Goal: Task Accomplishment & Management: Complete application form

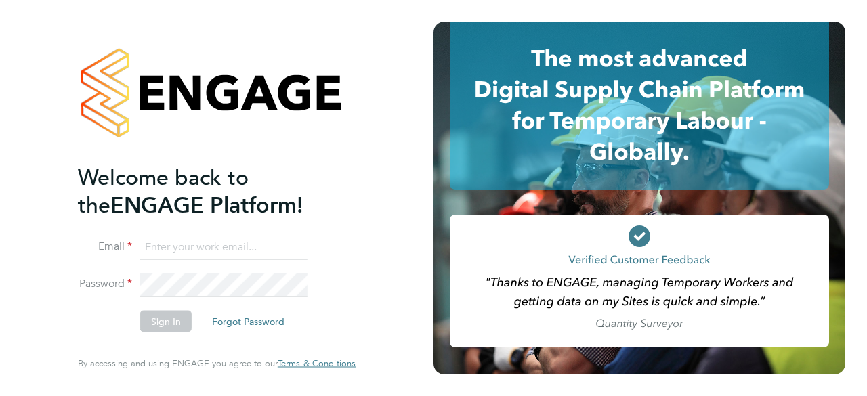
type input "Samanzano@hotmail.co.uk"
click at [168, 334] on li "Sign In Forgot Password" at bounding box center [210, 328] width 264 height 35
click at [165, 330] on button "Sign In" at bounding box center [165, 322] width 51 height 22
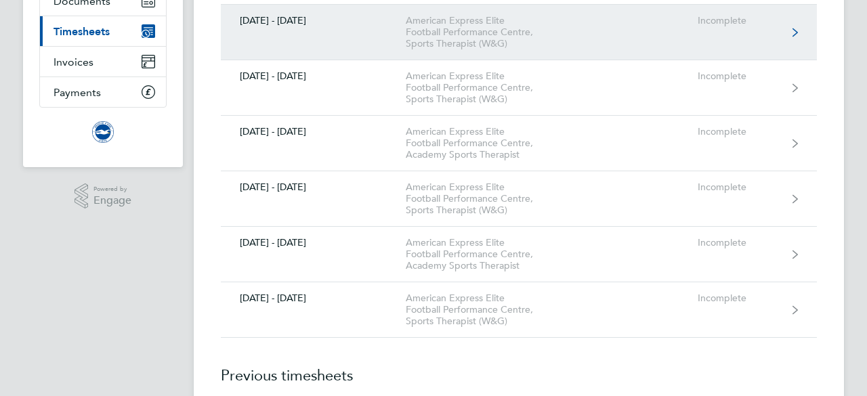
scroll to position [176, 0]
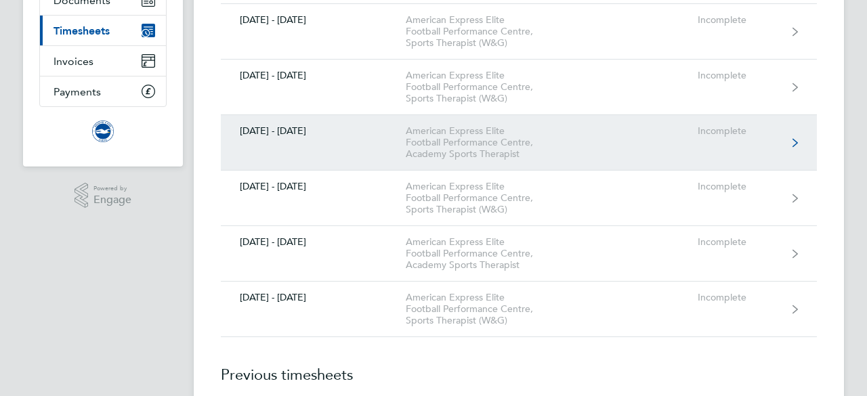
click at [701, 130] on div "Incomplete" at bounding box center [738, 131] width 83 height 12
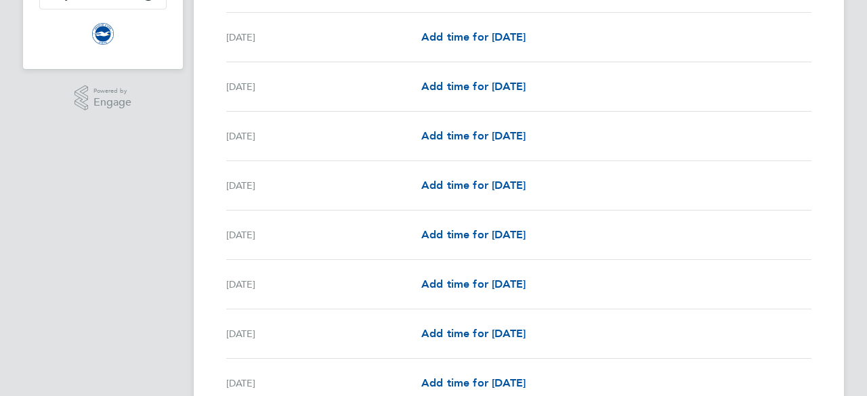
scroll to position [274, 0]
click at [482, 277] on span "Add time for [DATE]" at bounding box center [473, 283] width 104 height 13
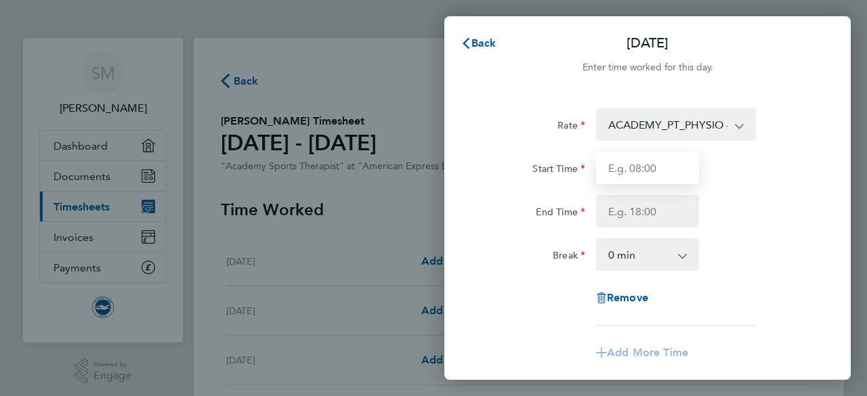
click at [675, 180] on input "Start Time" at bounding box center [647, 168] width 103 height 32
type input "10:00"
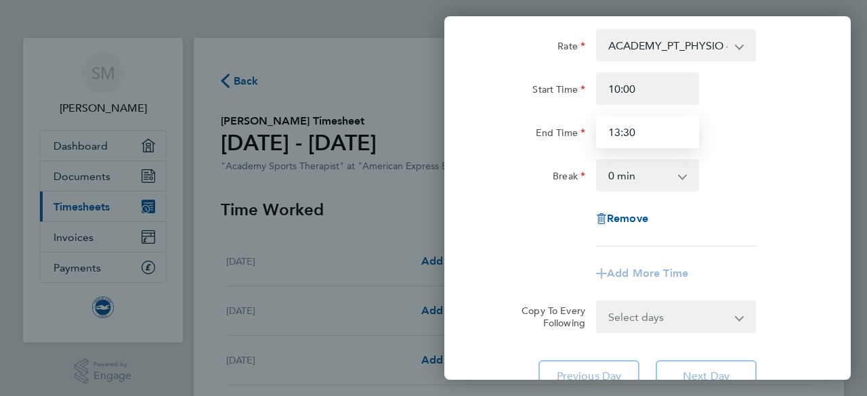
scroll to position [80, 0]
type input "13:30"
click at [712, 244] on div "Rate ACADEMY_PT_PHYSIO - 21.42 TRAVEL_ALLOWANCE_10 - 10.00 ADMIN_HOURS - 12.98 …" at bounding box center [647, 136] width 330 height 217
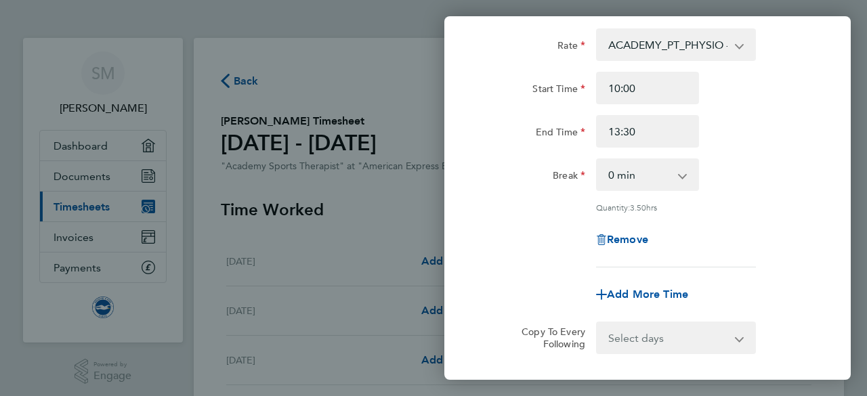
click at [672, 285] on div "Add More Time" at bounding box center [647, 294] width 114 height 32
click at [659, 290] on span "Add More Time" at bounding box center [647, 294] width 81 height 13
select select "null"
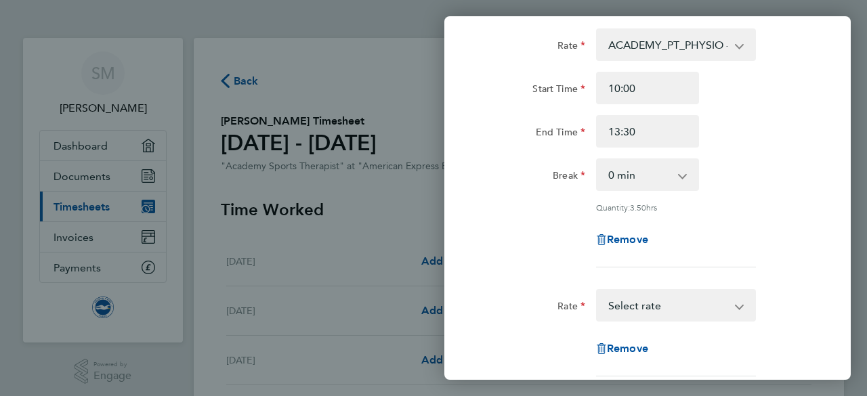
click at [645, 308] on select "TRAVEL_ALLOWANCE_10 - 10.00 ADMIN_HOURS - 12.98 ACADEMY_PT_PHYSIO - 21.42 Selec…" at bounding box center [667, 305] width 141 height 30
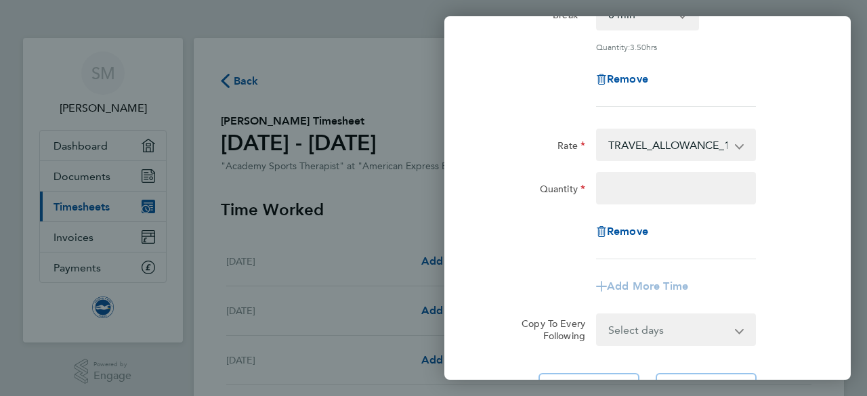
scroll to position [241, 0]
click at [648, 205] on div "Rate TRAVEL_ALLOWANCE_10 - 10.00 ADMIN_HOURS - 12.98 ACADEMY_PT_PHYSIO - 21.42 …" at bounding box center [647, 193] width 330 height 131
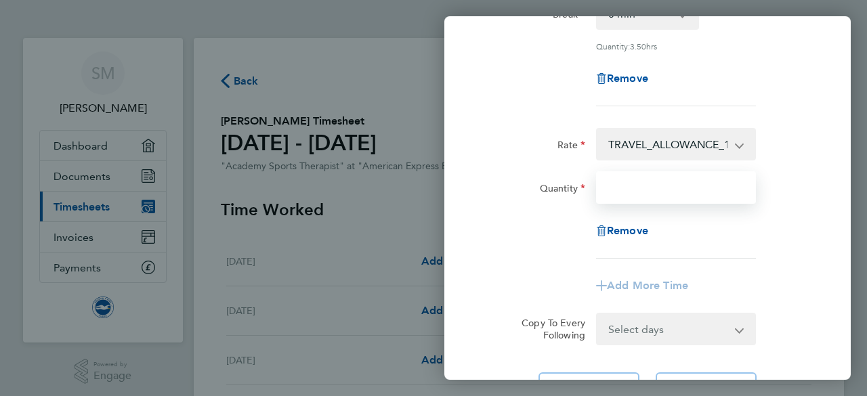
click at [634, 198] on input "Quantity" at bounding box center [676, 187] width 160 height 32
type input "1"
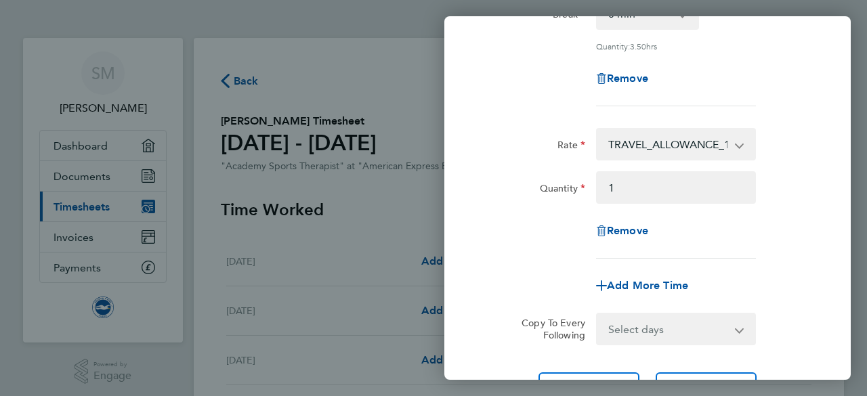
click at [810, 242] on div "Remove" at bounding box center [647, 231] width 341 height 32
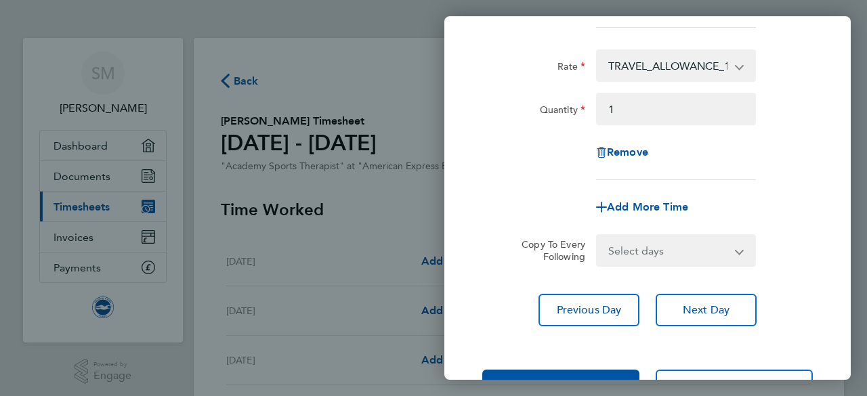
scroll to position [332, 0]
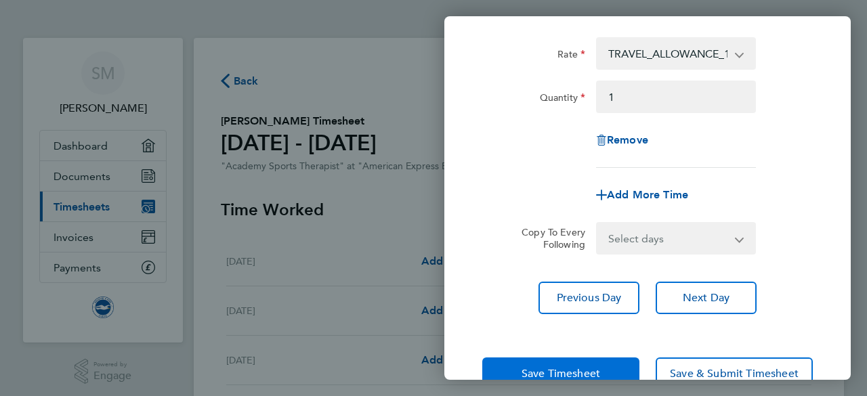
click at [598, 360] on button "Save Timesheet" at bounding box center [560, 373] width 157 height 32
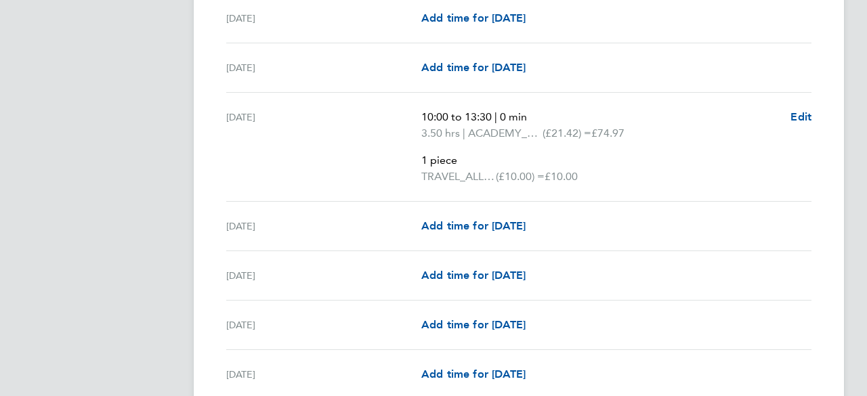
scroll to position [645, 0]
click at [500, 221] on span "Add time for [DATE]" at bounding box center [473, 225] width 104 height 13
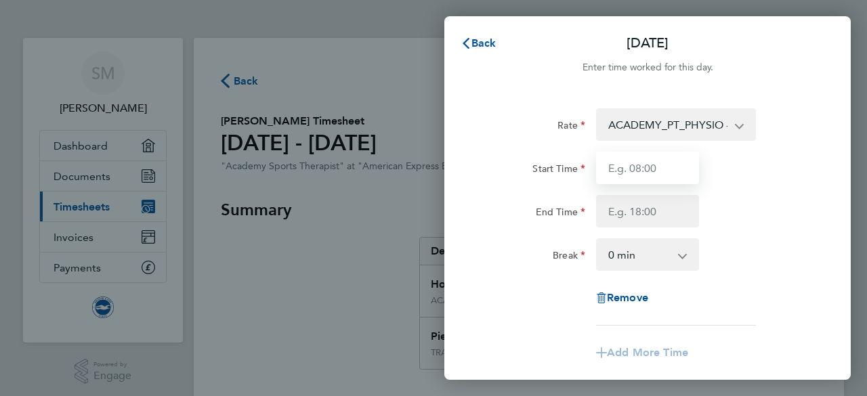
click at [661, 175] on input "Start Time" at bounding box center [647, 168] width 103 height 32
type input "09:30"
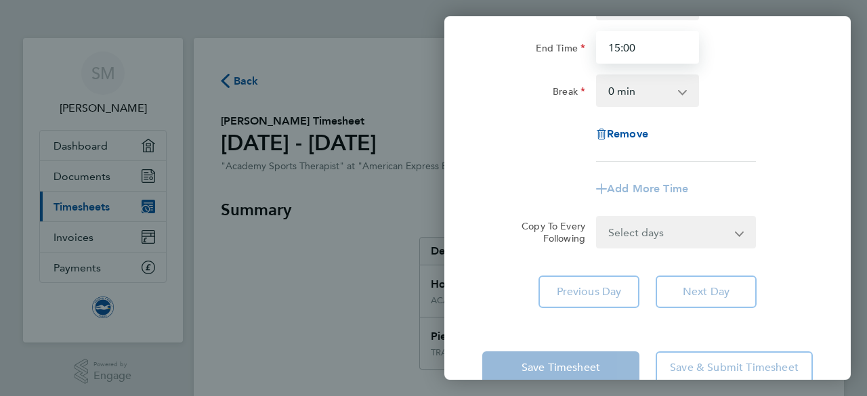
scroll to position [194, 0]
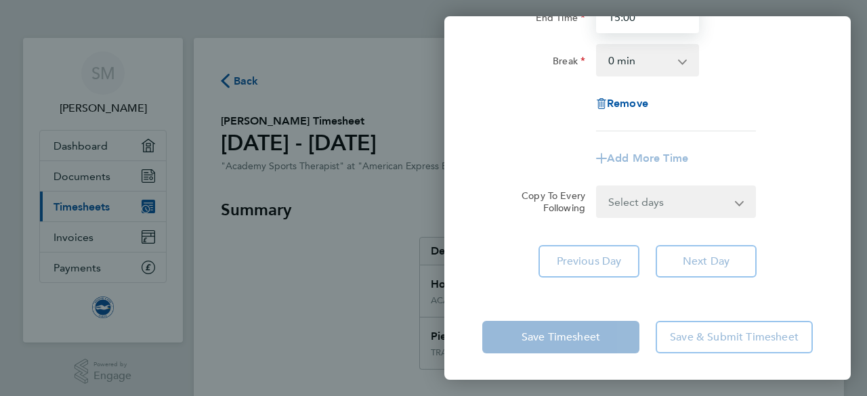
type input "15:00"
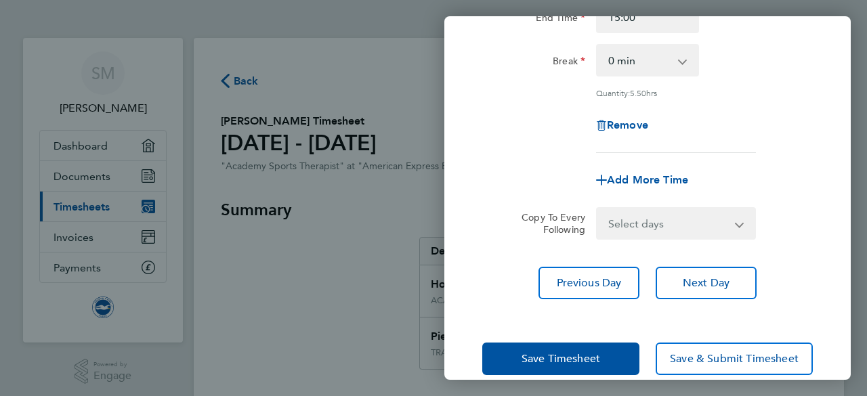
click at [755, 153] on app-timesheet-line-form-group "Rate ACADEMY_PT_PHYSIO - 21.42 TRAVEL_ALLOWANCE_10 - 10.00 ADMIN_HOURS - 12.98 …" at bounding box center [647, 55] width 330 height 282
click at [668, 178] on span "Add More Time" at bounding box center [647, 179] width 81 height 13
select select "null"
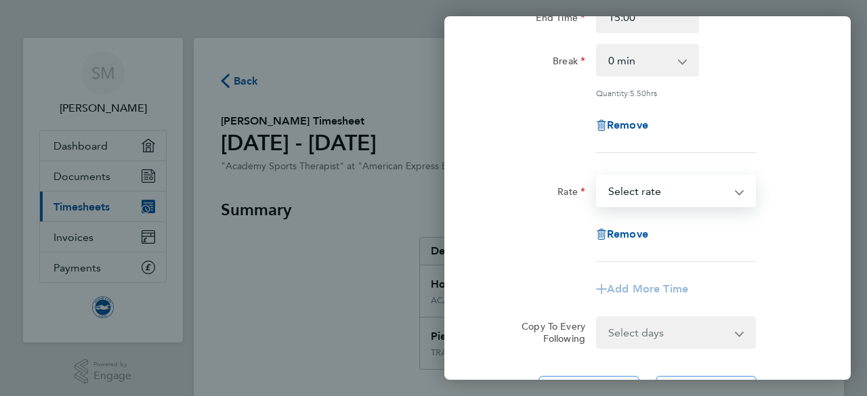
click at [654, 198] on select "TRAVEL_ALLOWANCE_10 - 10.00 ADMIN_HOURS - 12.98 ACADEMY_PT_PHYSIO - 21.42 Selec…" at bounding box center [667, 191] width 141 height 30
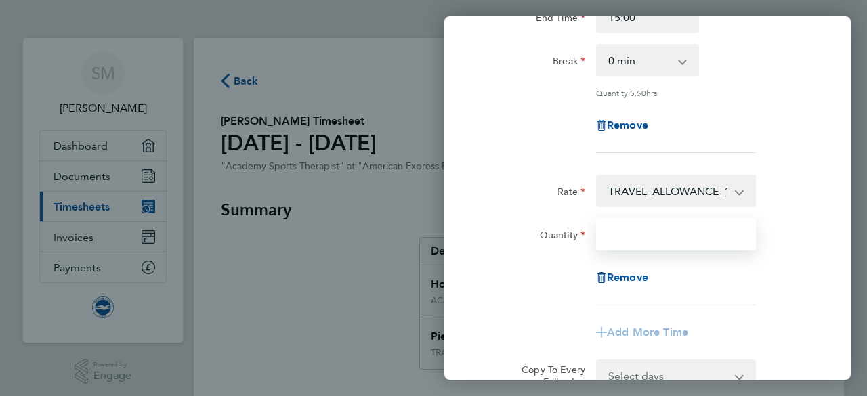
click at [635, 238] on input "Quantity" at bounding box center [676, 234] width 160 height 32
type input "1"
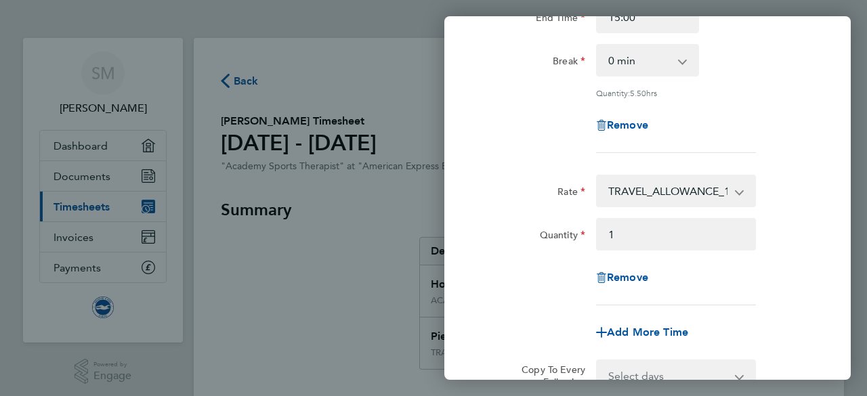
click at [829, 256] on div "Rate ACADEMY_PT_PHYSIO - 21.42 TRAVEL_ALLOWANCE_10 - 10.00 ADMIN_HOURS - 12.98 …" at bounding box center [647, 183] width 406 height 570
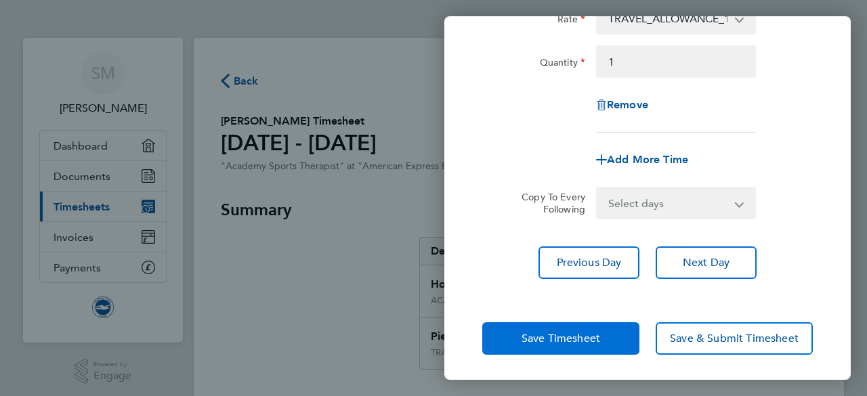
click at [576, 343] on button "Save Timesheet" at bounding box center [560, 338] width 157 height 32
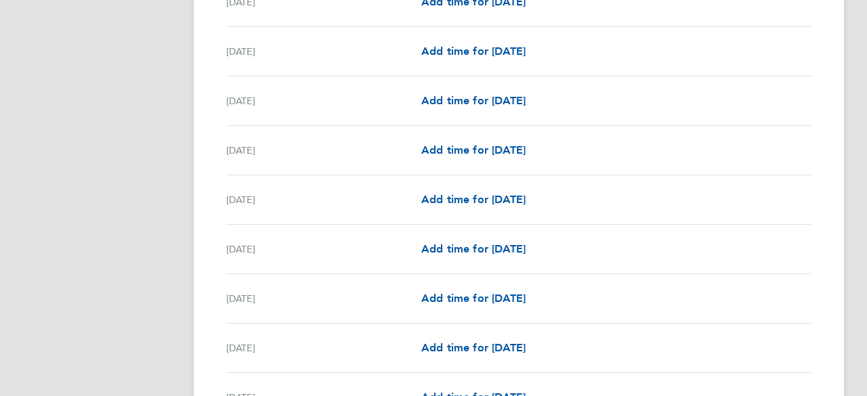
scroll to position [1028, 0]
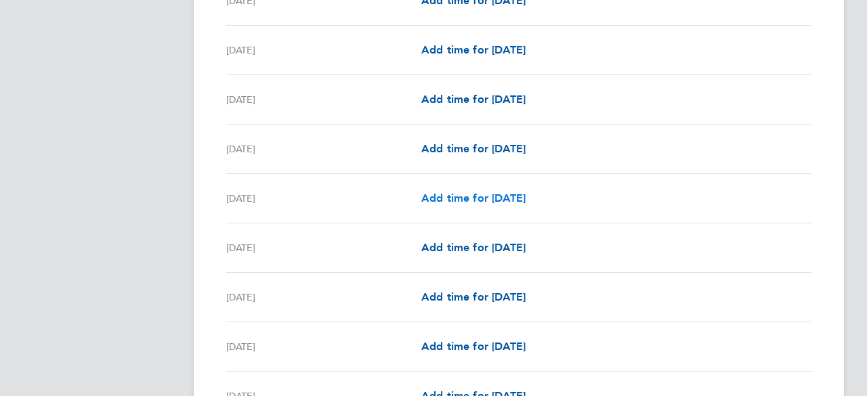
click at [473, 193] on span "Add time for [DATE]" at bounding box center [473, 198] width 104 height 13
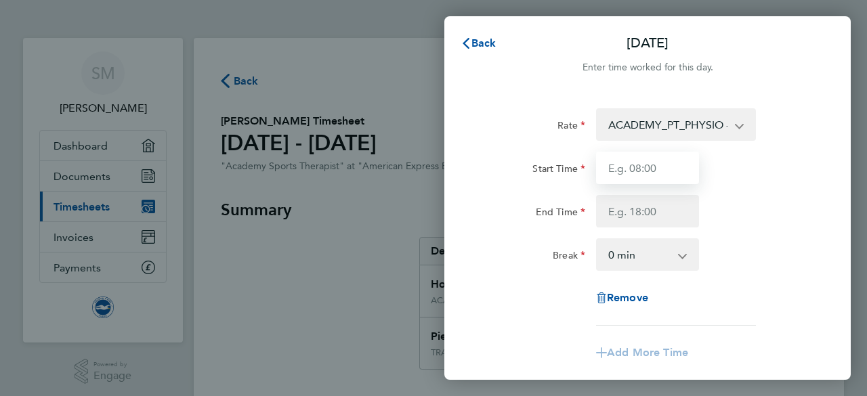
click at [631, 162] on input "Start Time" at bounding box center [647, 168] width 103 height 32
type input "07:15"
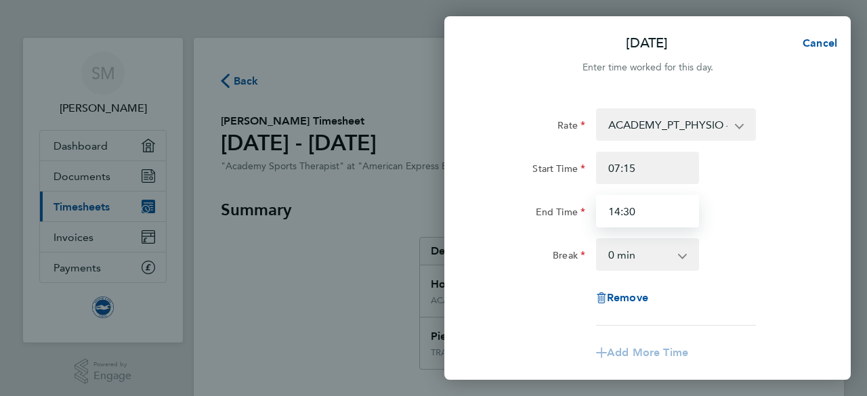
scroll to position [150, 0]
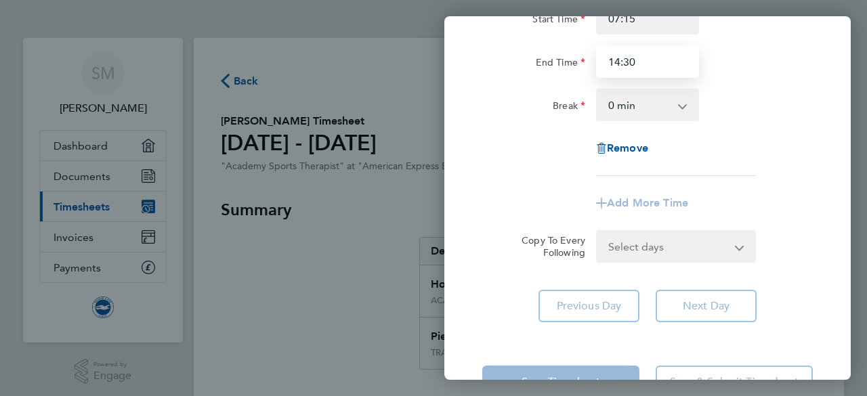
type input "14:30"
click at [755, 198] on app-timesheet-line-form-group "Rate ACADEMY_PT_PHYSIO - 21.42 TRAVEL_ALLOWANCE_10 - 10.00 ADMIN_HOURS - 12.98 …" at bounding box center [647, 89] width 330 height 261
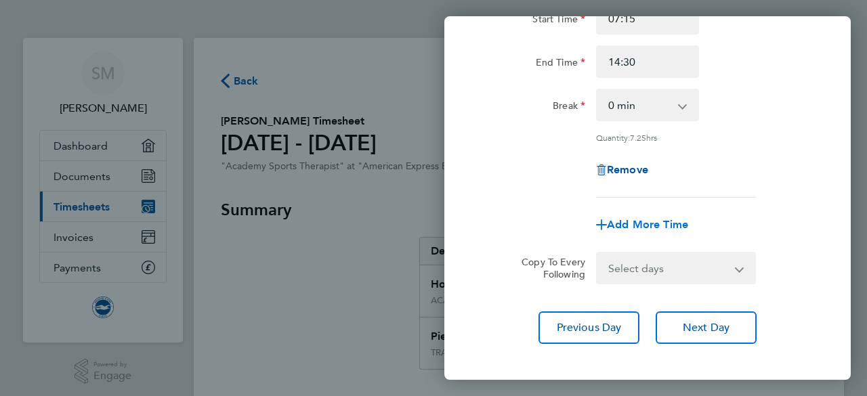
click at [656, 227] on span "Add More Time" at bounding box center [647, 224] width 81 height 13
select select "null"
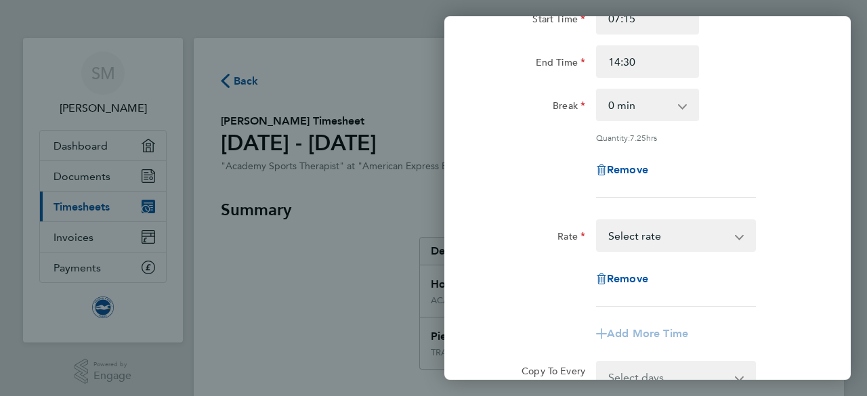
click at [649, 233] on select "TRAVEL_ALLOWANCE_10 - 10.00 ADMIN_HOURS - 12.98 ACADEMY_PT_PHYSIO - 21.42 Selec…" at bounding box center [667, 236] width 141 height 30
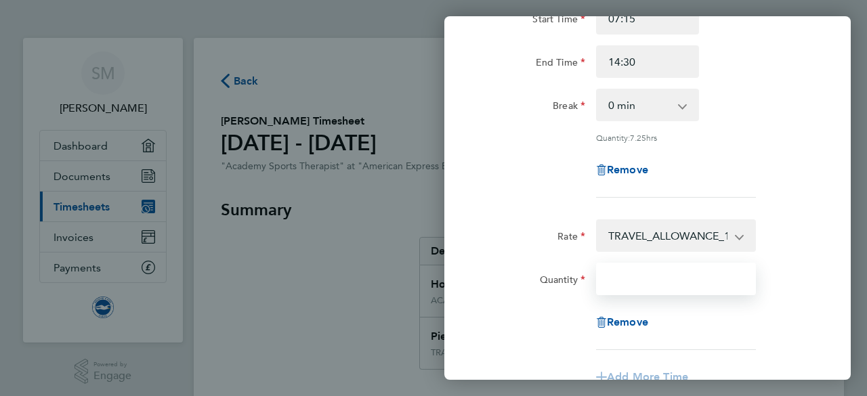
click at [631, 274] on input "Quantity" at bounding box center [676, 279] width 160 height 32
type input "1"
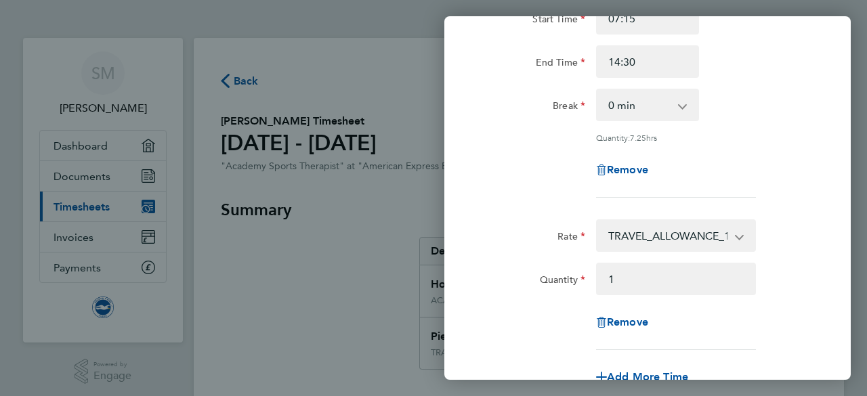
click at [779, 258] on div "Rate TRAVEL_ALLOWANCE_10 - 10.00 ADMIN_HOURS - 12.98 ACADEMY_PT_PHYSIO - 21.42 …" at bounding box center [647, 284] width 330 height 131
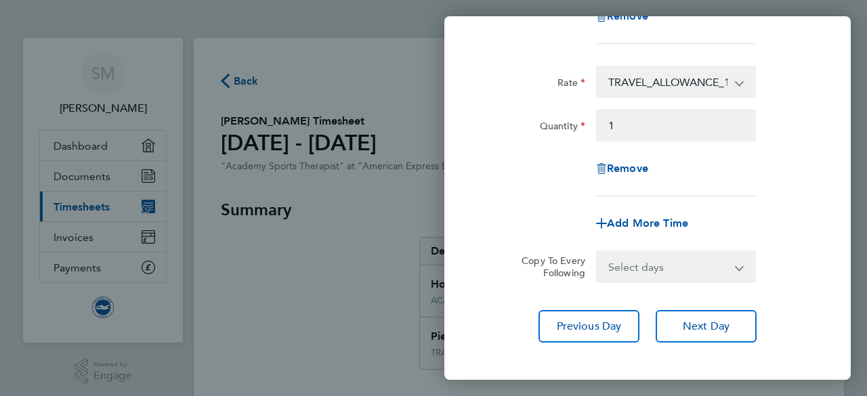
scroll to position [367, 0]
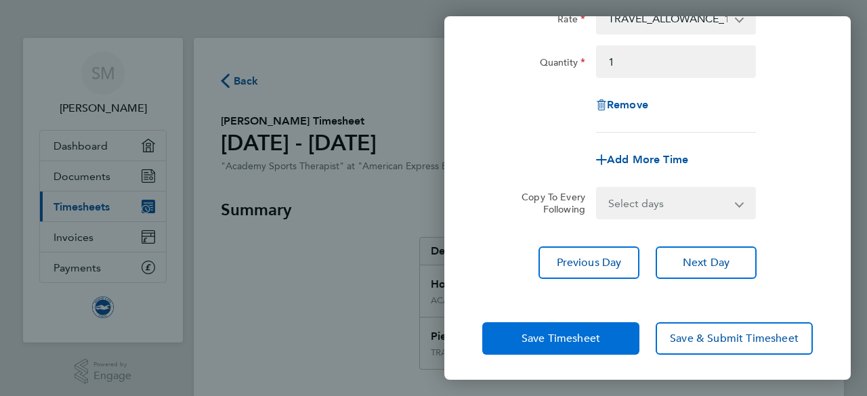
click at [600, 339] on span "Save Timesheet" at bounding box center [560, 339] width 79 height 14
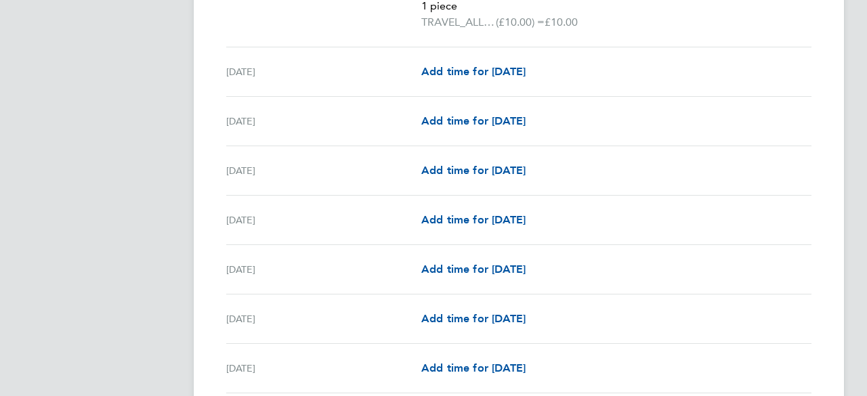
scroll to position [1334, 0]
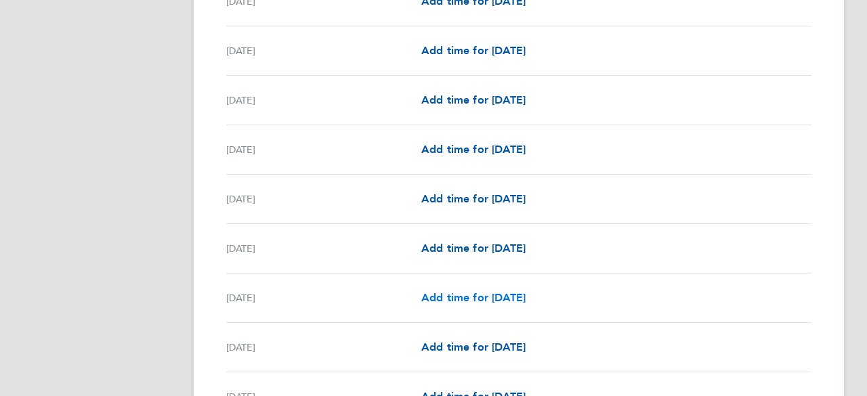
click at [458, 291] on span "Add time for [DATE]" at bounding box center [473, 297] width 104 height 13
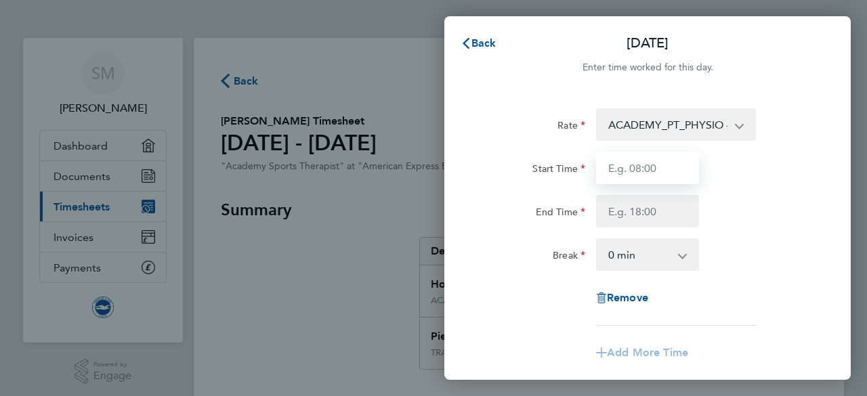
click at [643, 167] on input "Start Time" at bounding box center [647, 168] width 103 height 32
type input "08:30"
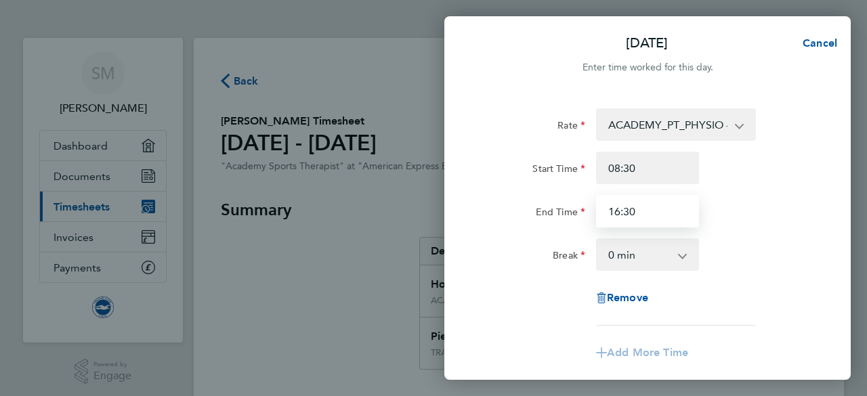
type input "16:30"
click at [738, 223] on div "End Time 16:30" at bounding box center [647, 211] width 341 height 32
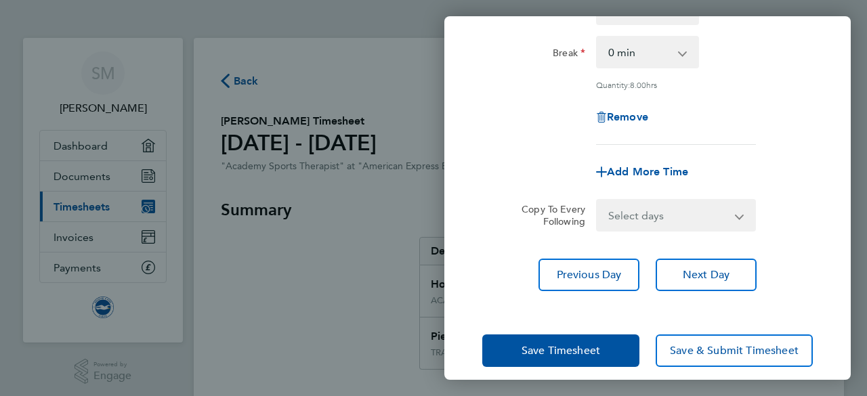
scroll to position [203, 0]
click at [673, 178] on div "Add More Time" at bounding box center [647, 171] width 114 height 32
click at [663, 173] on span "Add More Time" at bounding box center [647, 171] width 81 height 13
select select "null"
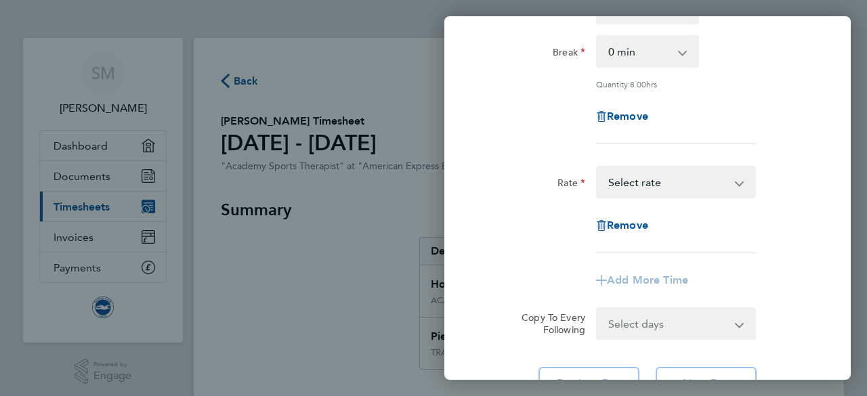
click at [657, 192] on select "TRAVEL_ALLOWANCE_10 - 10.00 ADMIN_HOURS - 12.98 ACADEMY_PT_PHYSIO - 21.42 Selec…" at bounding box center [667, 182] width 141 height 30
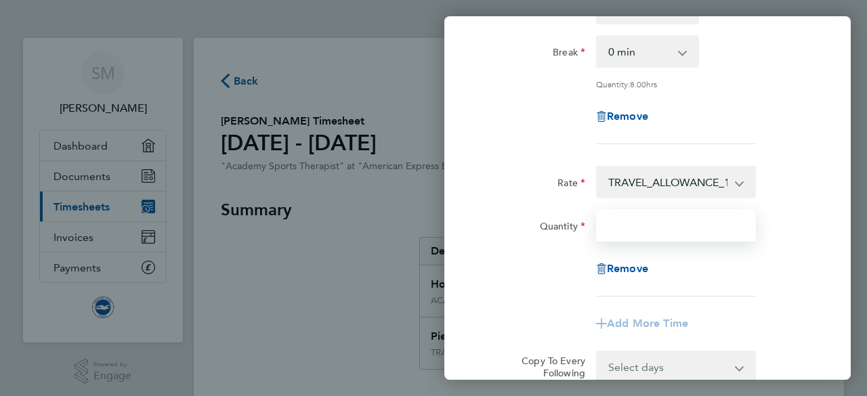
click at [630, 221] on input "Quantity" at bounding box center [676, 225] width 160 height 32
type input "1"
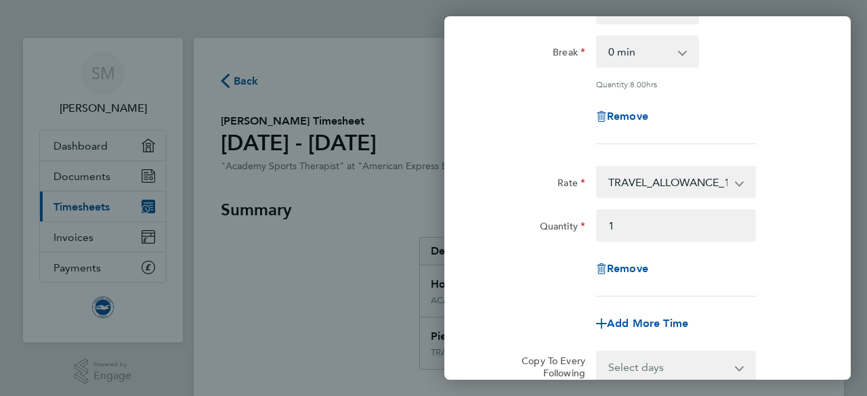
click at [791, 248] on div "Rate TRAVEL_ALLOWANCE_10 - 10.00 ADMIN_HOURS - 12.98 ACADEMY_PT_PHYSIO - 21.42 …" at bounding box center [647, 231] width 330 height 131
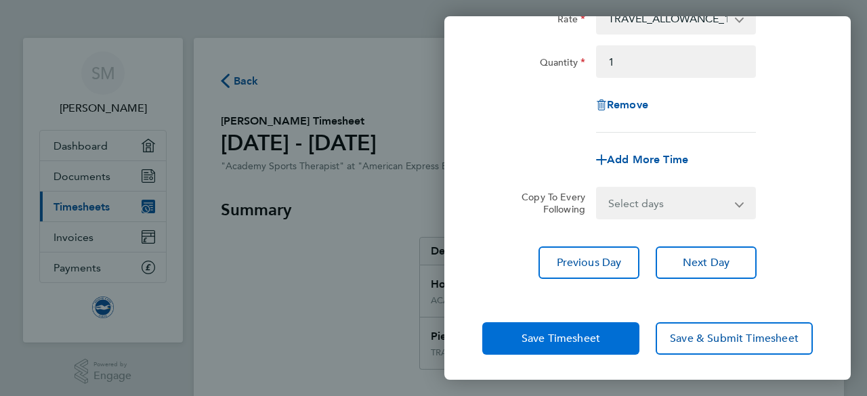
click at [584, 332] on span "Save Timesheet" at bounding box center [560, 339] width 79 height 14
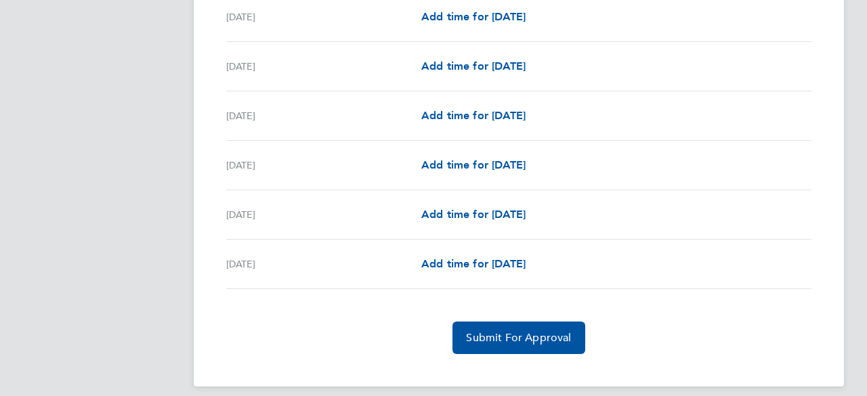
scroll to position [1877, 0]
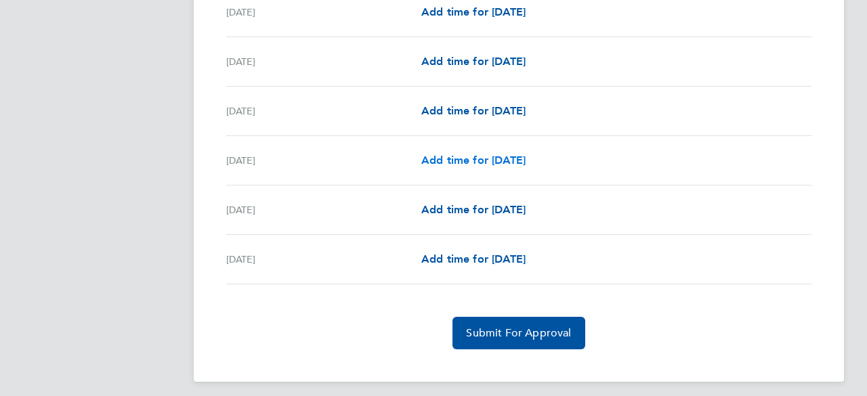
click at [499, 156] on span "Add time for [DATE]" at bounding box center [473, 160] width 104 height 13
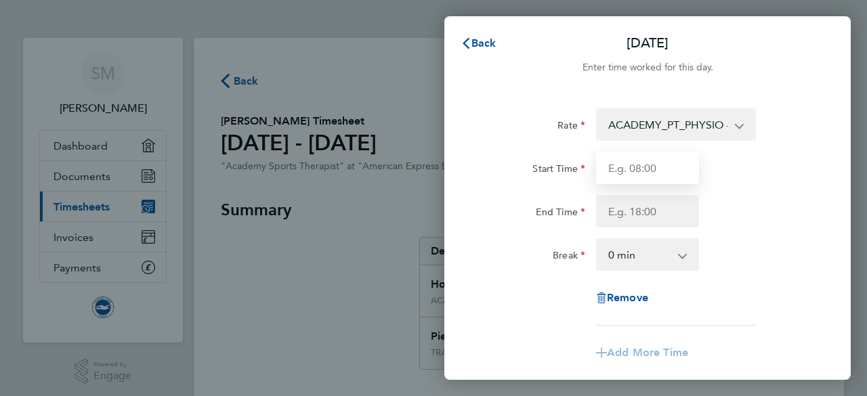
click at [666, 162] on input "Start Time" at bounding box center [647, 168] width 103 height 32
type input "07:30"
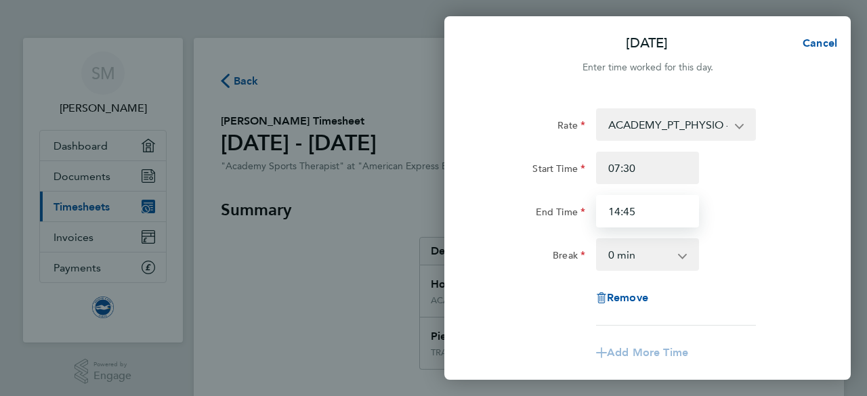
type input "14:45"
click at [766, 224] on div "End Time 14:45" at bounding box center [647, 211] width 341 height 32
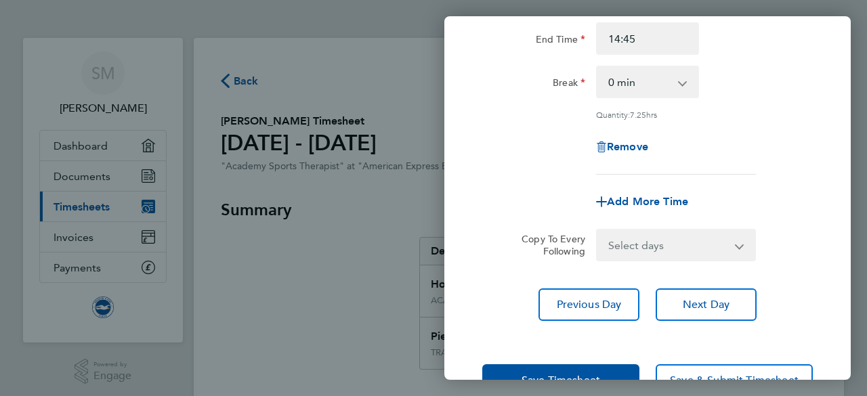
scroll to position [173, 0]
click at [647, 192] on div "Add More Time" at bounding box center [647, 201] width 114 height 32
click at [651, 196] on span "Add More Time" at bounding box center [647, 200] width 81 height 13
select select "null"
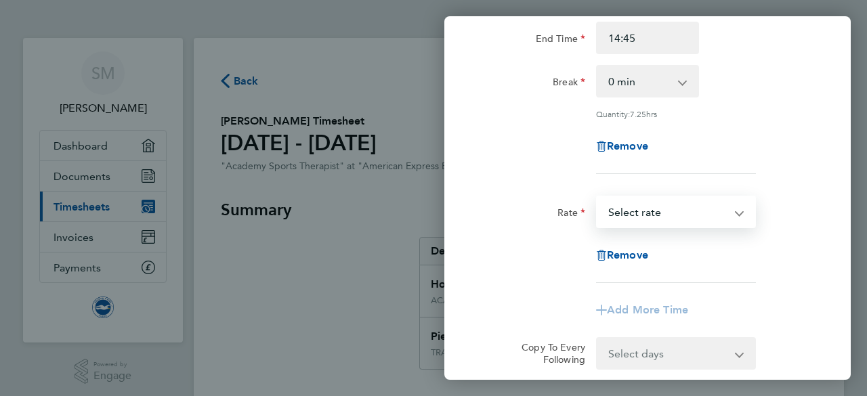
click at [643, 206] on select "TRAVEL_ALLOWANCE_10 - 10.00 ADMIN_HOURS - 12.98 ACADEMY_PT_PHYSIO - 21.42 Selec…" at bounding box center [667, 212] width 141 height 30
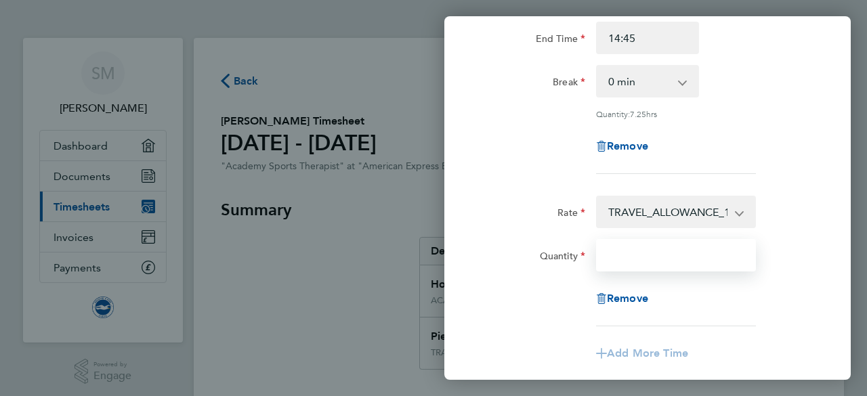
click at [624, 255] on input "Quantity" at bounding box center [676, 255] width 160 height 32
type input "1"
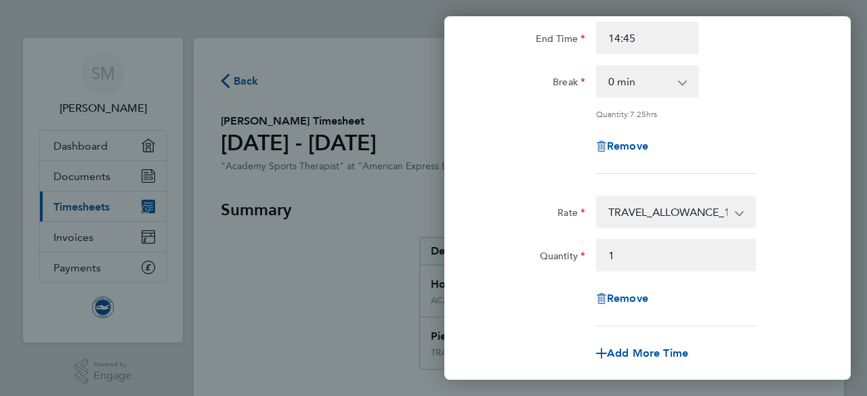
click at [785, 255] on div "Quantity 1" at bounding box center [647, 255] width 341 height 32
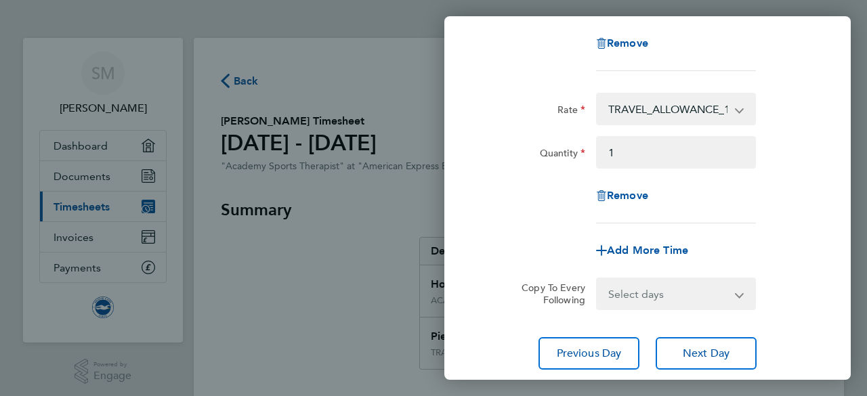
scroll to position [367, 0]
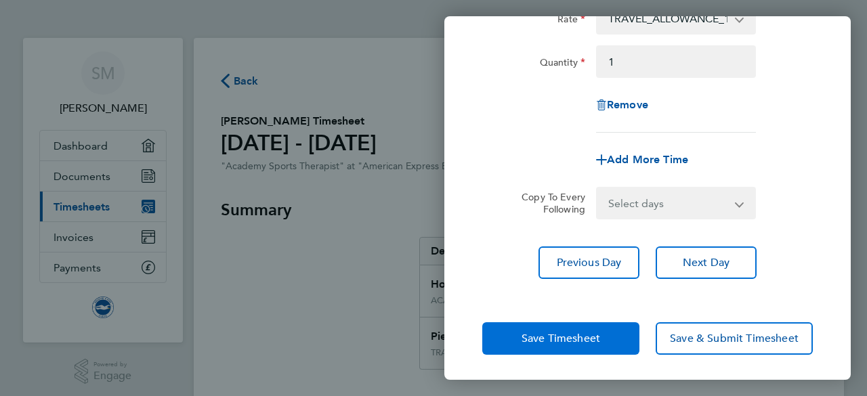
click at [570, 343] on span "Save Timesheet" at bounding box center [560, 339] width 79 height 14
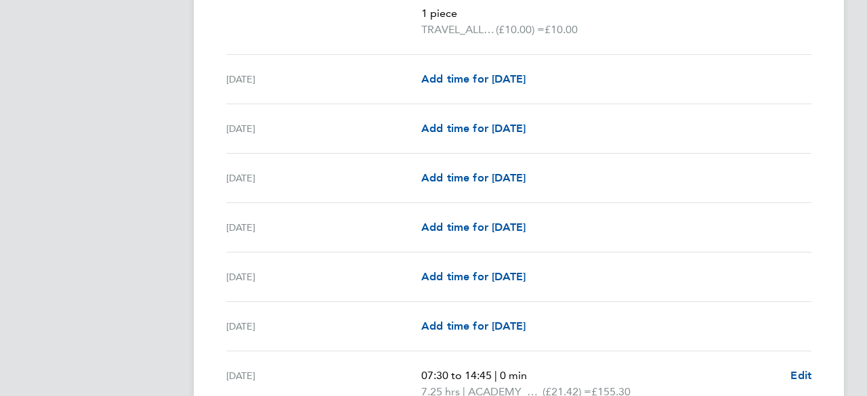
scroll to position [1936, 0]
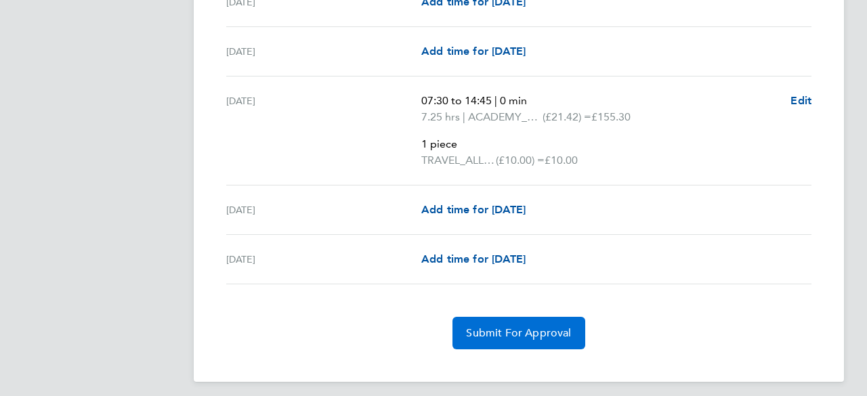
click at [548, 332] on span "Submit For Approval" at bounding box center [518, 333] width 105 height 14
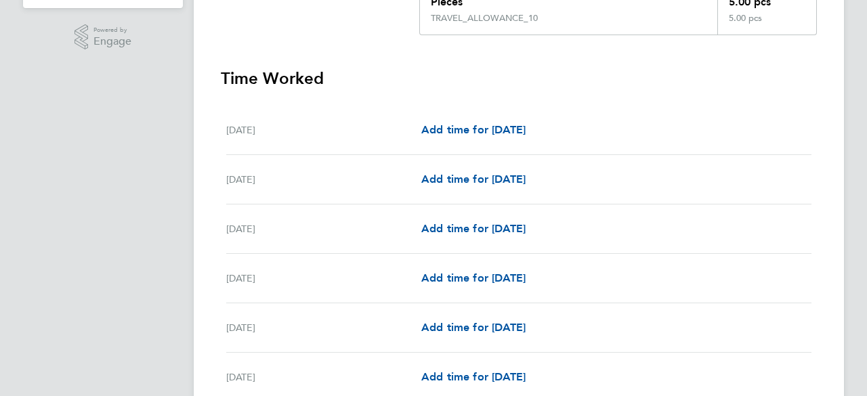
scroll to position [0, 0]
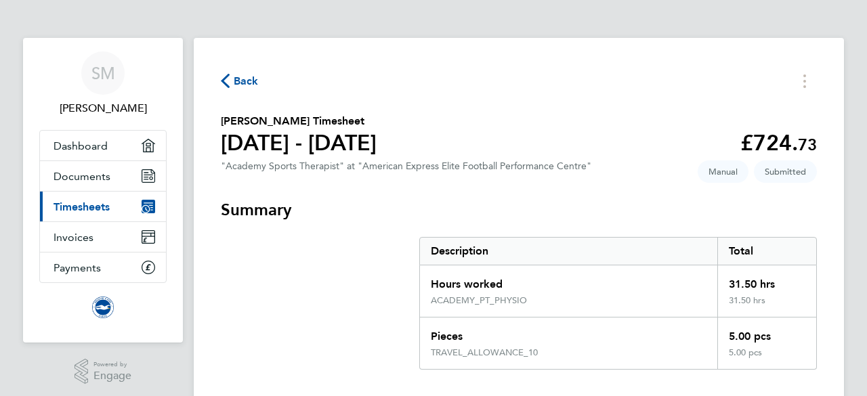
click at [82, 195] on link "Current page: Timesheets" at bounding box center [103, 207] width 126 height 30
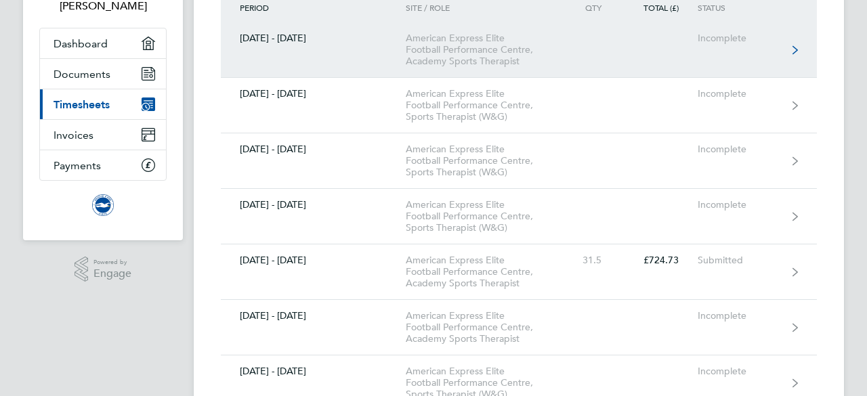
scroll to position [118, 0]
